Goal: Task Accomplishment & Management: Manage account settings

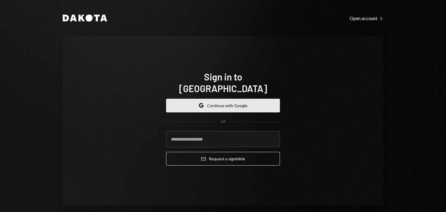
click at [218, 99] on button "Google Continue with Google" at bounding box center [223, 106] width 114 height 14
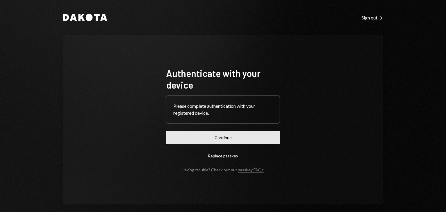
click at [231, 139] on button "Continue" at bounding box center [223, 138] width 114 height 14
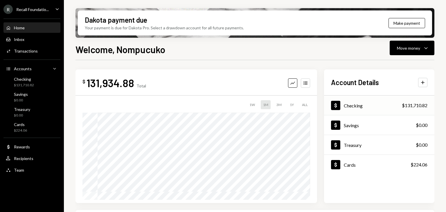
click at [393, 107] on div "Dollar Checking $131,710.82" at bounding box center [379, 105] width 110 height 19
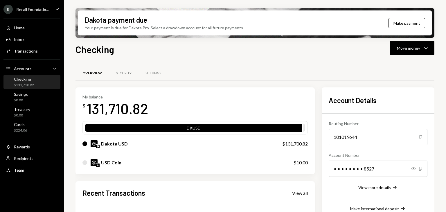
click at [50, 10] on div "R Recall Foundatio... Caret Down" at bounding box center [32, 9] width 64 height 9
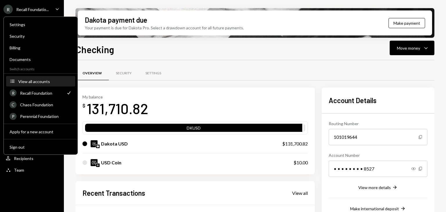
click at [41, 79] on div "View all accounts" at bounding box center [44, 81] width 53 height 5
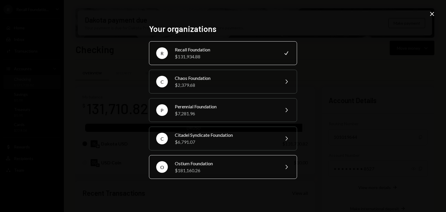
click at [208, 163] on div "Ostium Foundation" at bounding box center [225, 163] width 101 height 7
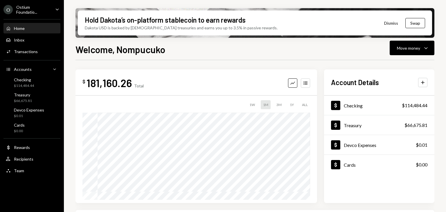
click at [336, 95] on div "Account Details Plus Dollar Checking $114,484.44 Dollar Treasury $66,675.81 Dol…" at bounding box center [379, 135] width 110 height 133
click at [373, 98] on div "Dollar Checking $114,484.44" at bounding box center [379, 105] width 110 height 19
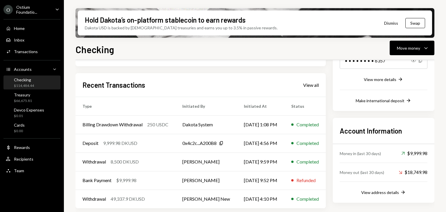
scroll to position [109, 0]
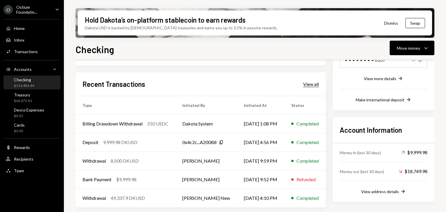
click at [312, 85] on div "View all" at bounding box center [311, 84] width 16 height 6
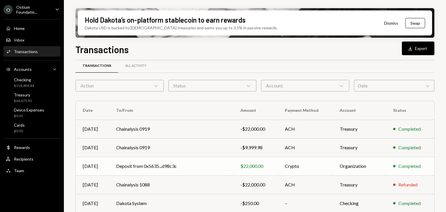
scroll to position [45, 0]
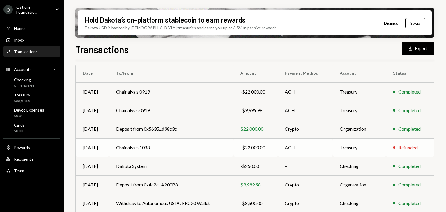
click at [259, 147] on div "-$22,000.00" at bounding box center [255, 147] width 30 height 7
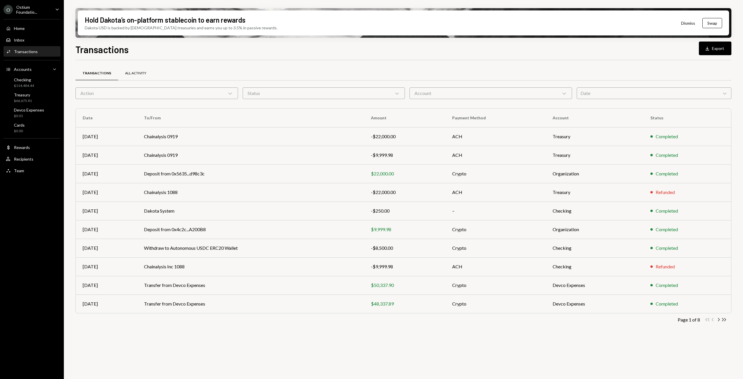
click at [136, 73] on div "All Activity" at bounding box center [135, 73] width 21 height 5
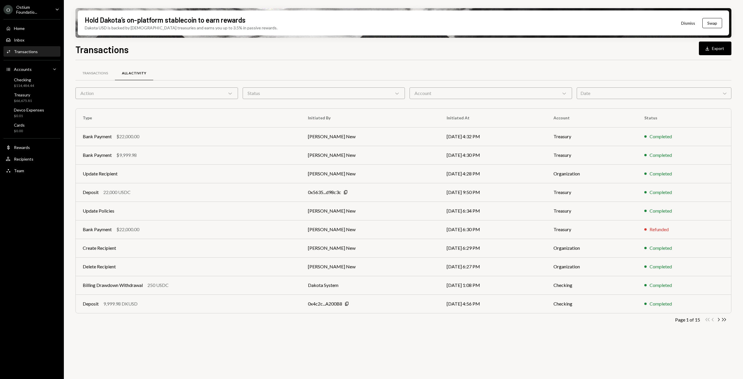
click at [445, 49] on button "Download Export" at bounding box center [715, 48] width 33 height 14
click at [445, 50] on button "Download Export" at bounding box center [715, 48] width 33 height 14
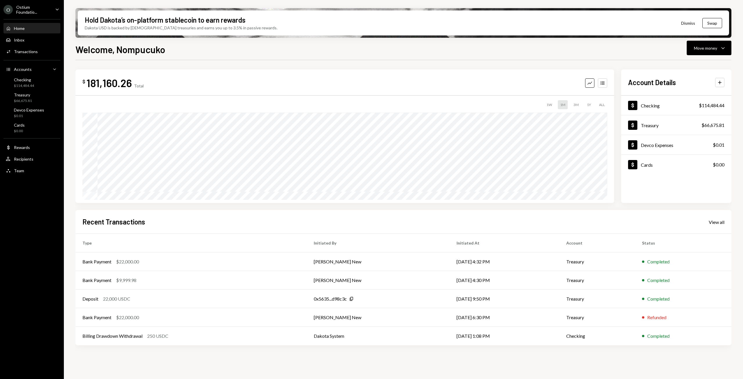
click at [50, 12] on div "Ostium Foundatio..." at bounding box center [33, 10] width 34 height 10
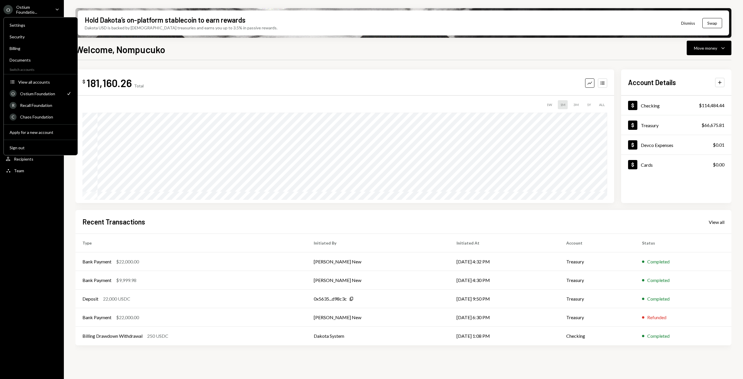
click at [292, 62] on div "$ 181,160.26 Total Graph Accounts 1W 1M 3M 1Y ALL $221,910.24 Aug 28, 2025 Acco…" at bounding box center [403, 208] width 656 height 297
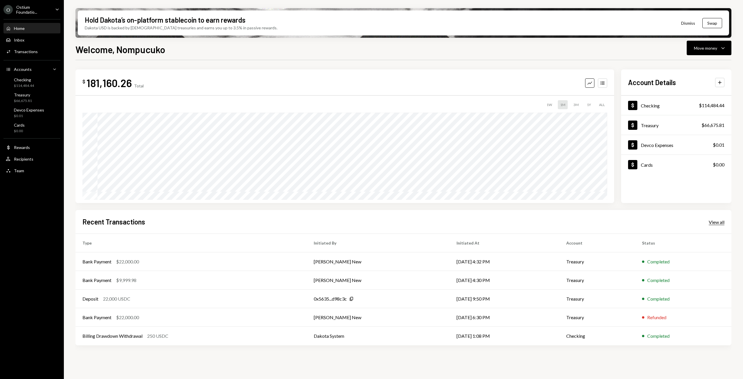
click at [715, 223] on div "View all" at bounding box center [717, 222] width 16 height 6
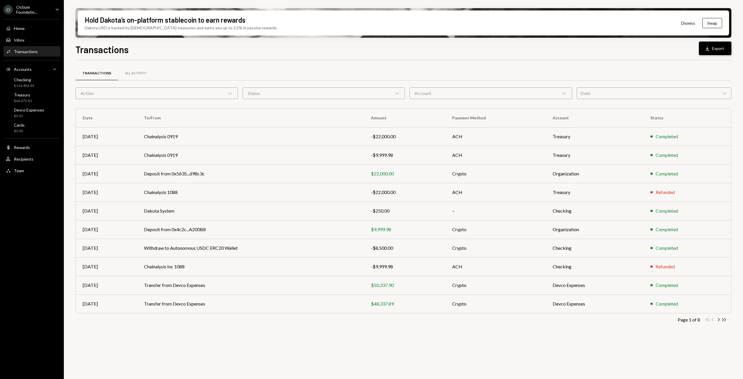
click at [716, 50] on button "Download Export" at bounding box center [715, 48] width 33 height 14
